Goal: Navigation & Orientation: Find specific page/section

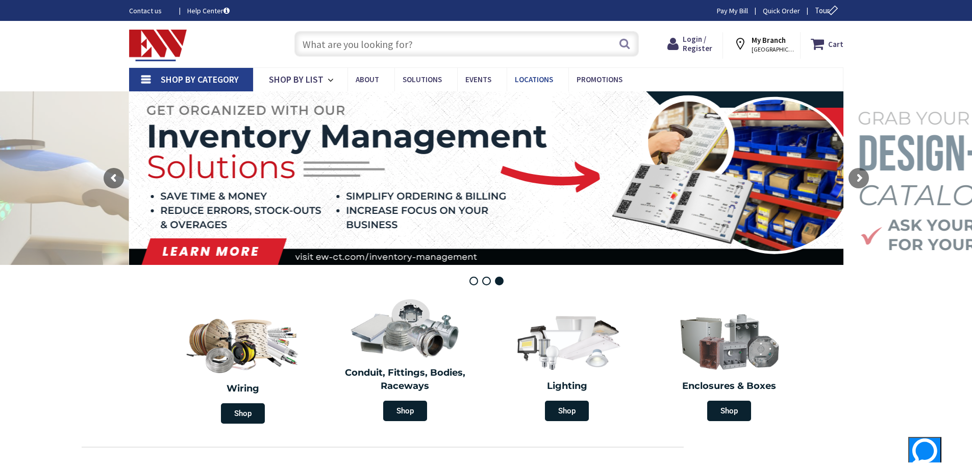
click at [535, 76] on span "Locations" at bounding box center [534, 79] width 38 height 10
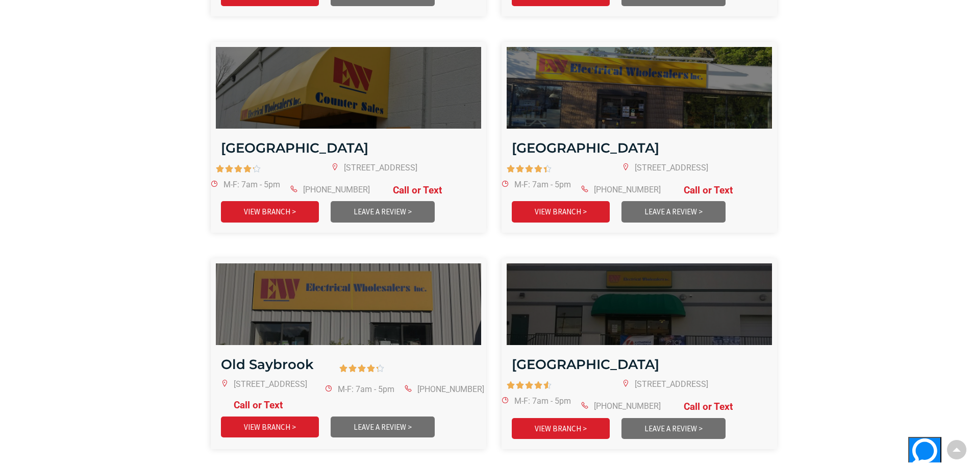
scroll to position [1735, 0]
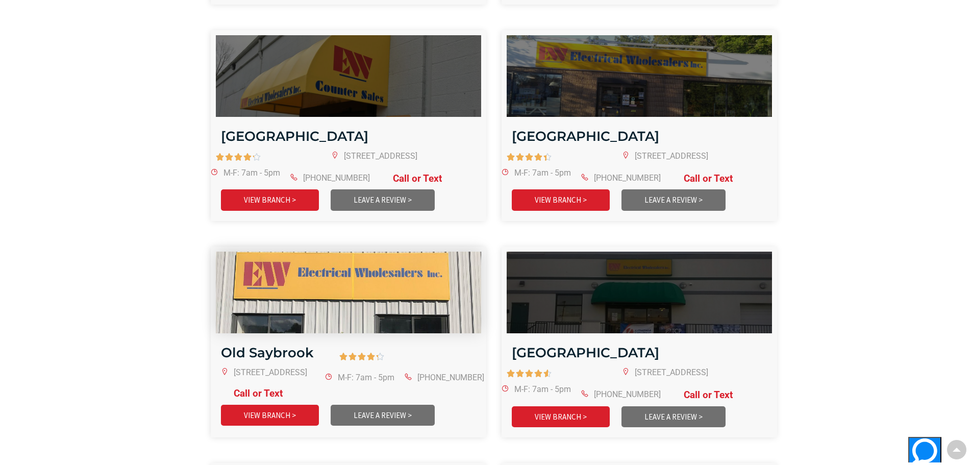
click at [328, 286] on img at bounding box center [348, 292] width 318 height 98
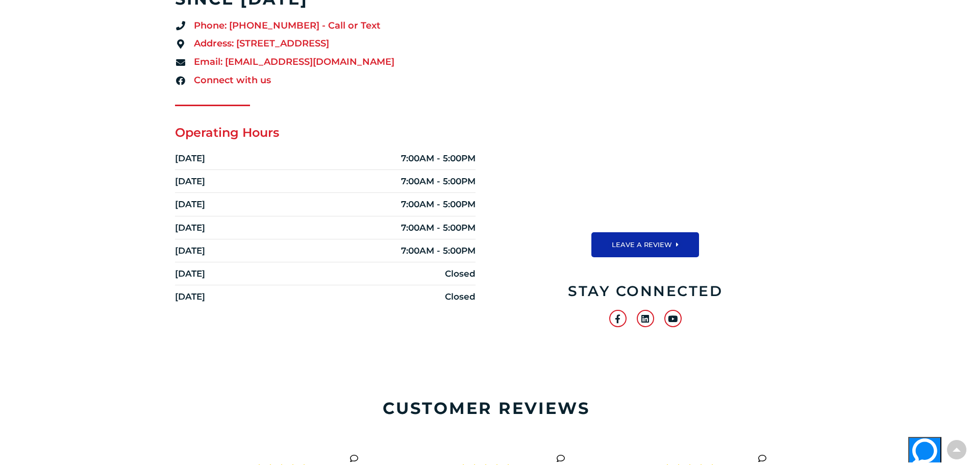
scroll to position [185, 0]
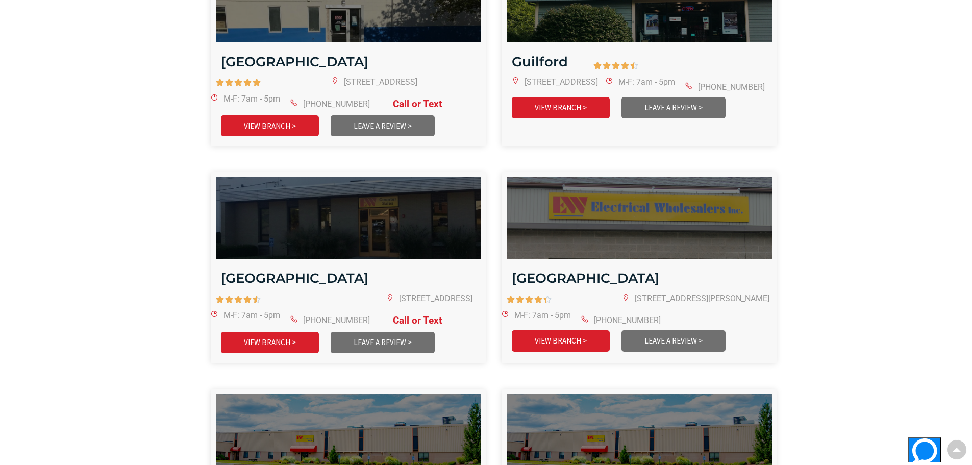
scroll to position [714, 0]
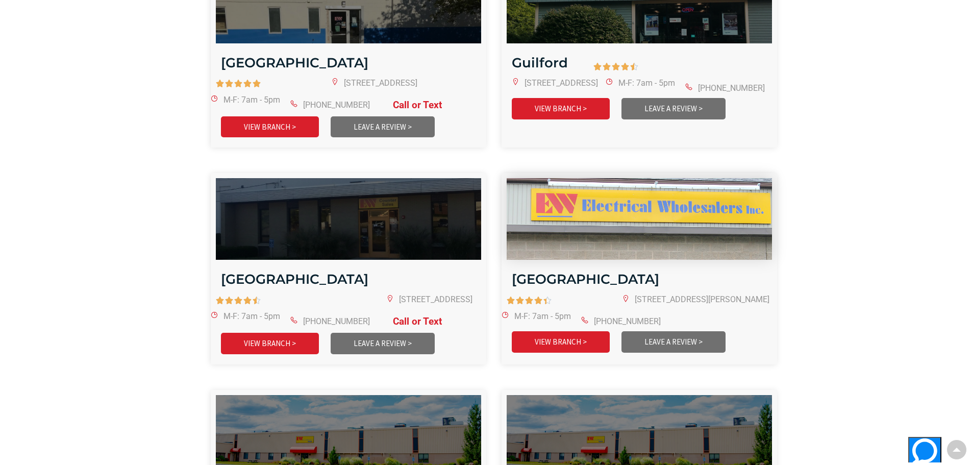
click at [663, 222] on img at bounding box center [639, 219] width 318 height 98
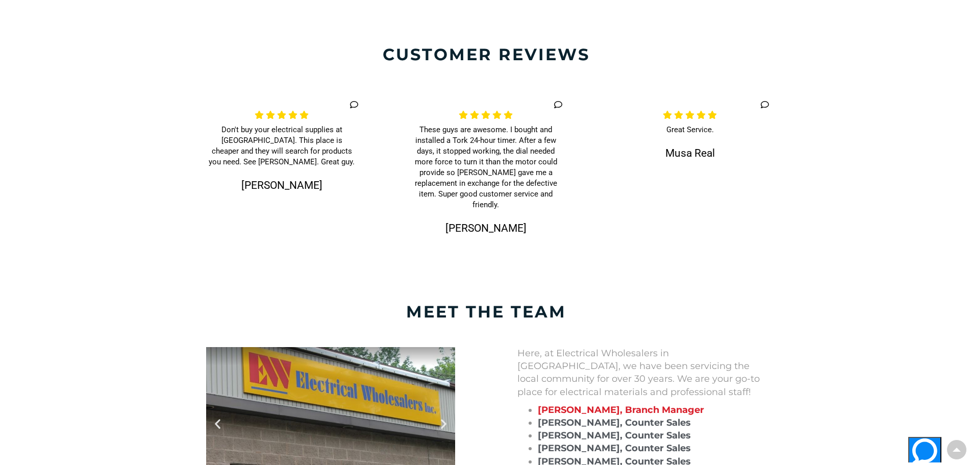
scroll to position [561, 0]
